Goal: Check status: Check status

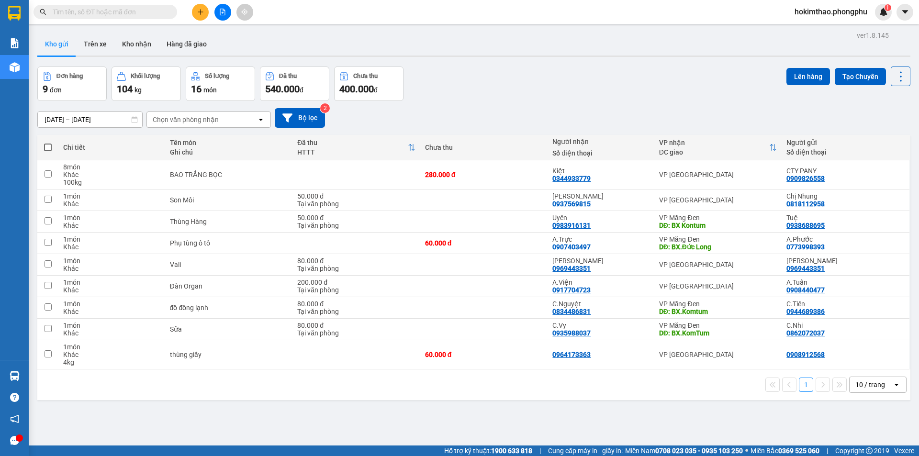
click at [260, 122] on icon "open" at bounding box center [261, 120] width 8 height 8
click at [218, 140] on div "VP [GEOGRAPHIC_DATA]" at bounding box center [209, 139] width 124 height 17
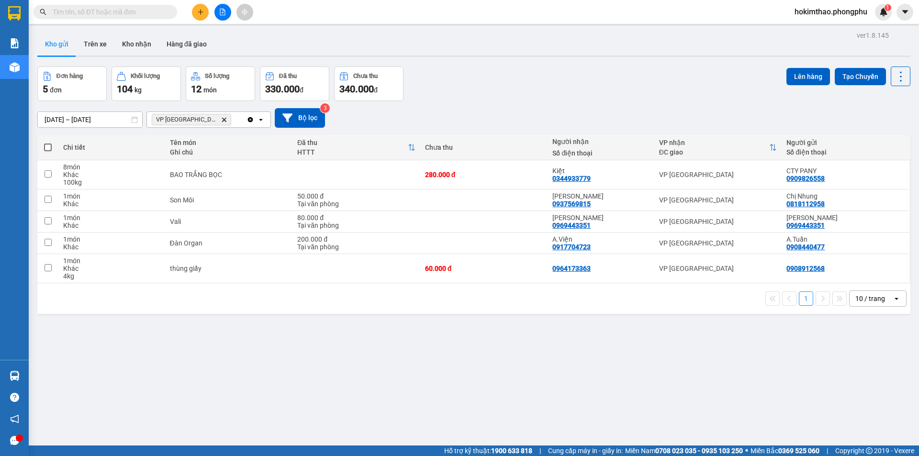
click at [134, 119] on icon at bounding box center [134, 119] width 7 height 7
click at [88, 45] on button "Trên xe" at bounding box center [95, 44] width 38 height 23
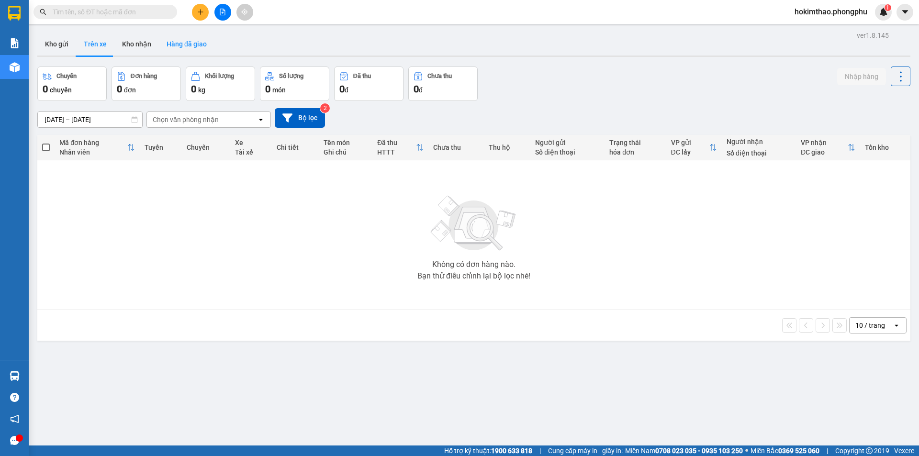
click at [167, 45] on button "Hàng đã giao" at bounding box center [187, 44] width 56 height 23
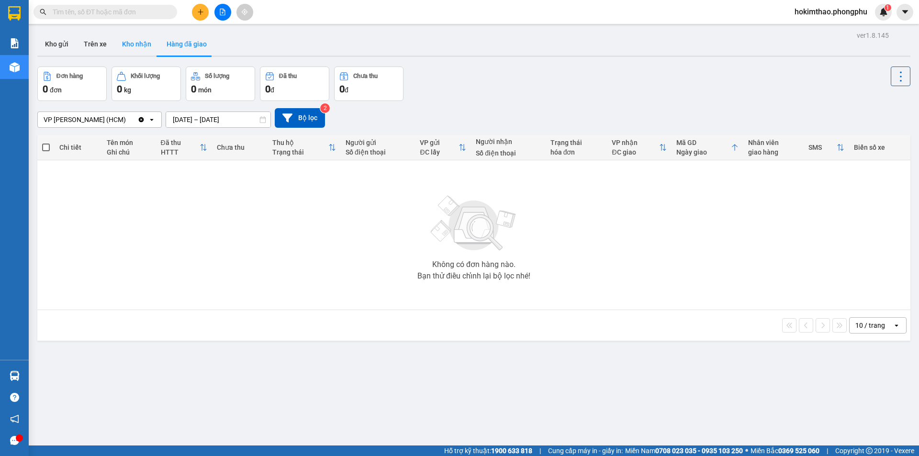
click at [131, 42] on button "Kho nhận" at bounding box center [136, 44] width 45 height 23
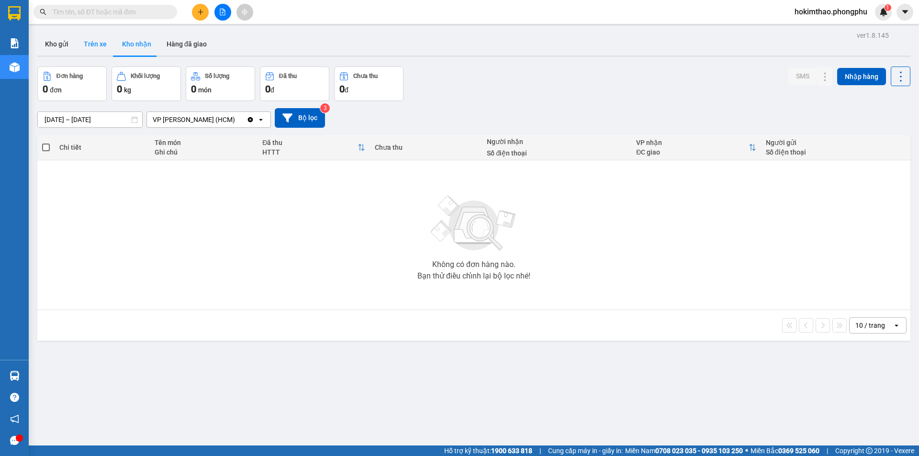
click at [91, 48] on button "Trên xe" at bounding box center [95, 44] width 38 height 23
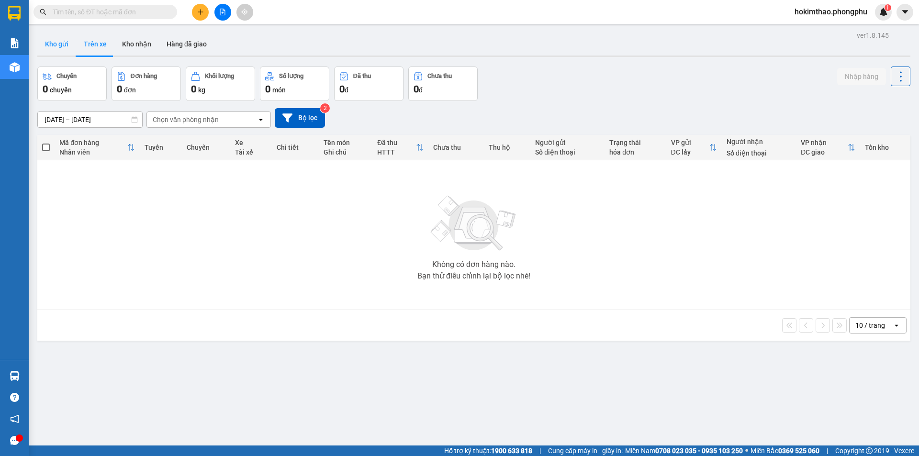
click at [53, 43] on button "Kho gửi" at bounding box center [56, 44] width 39 height 23
